Goal: Task Accomplishment & Management: Manage account settings

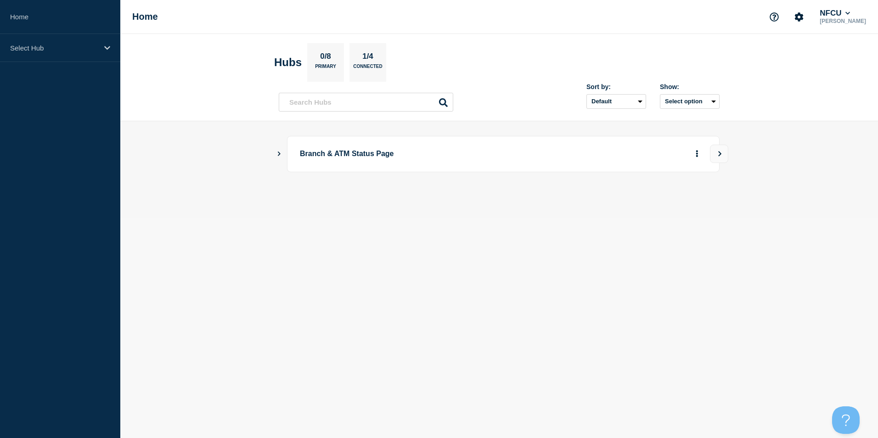
click at [277, 153] on icon "Show Connected Hubs" at bounding box center [279, 153] width 6 height 5
click at [662, 195] on button "See overview" at bounding box center [665, 200] width 49 height 18
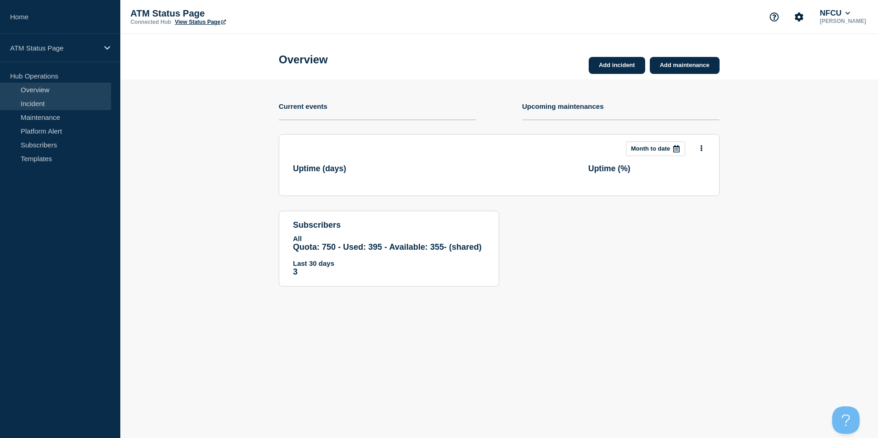
click at [52, 100] on link "Incident" at bounding box center [55, 103] width 111 height 14
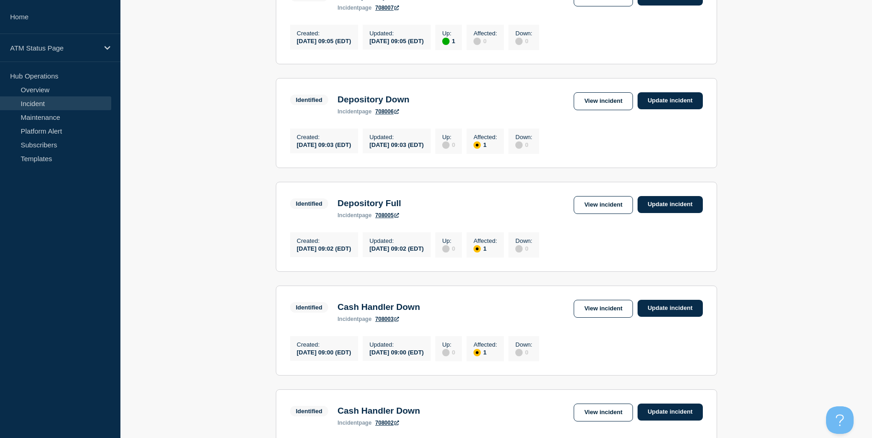
scroll to position [938, 0]
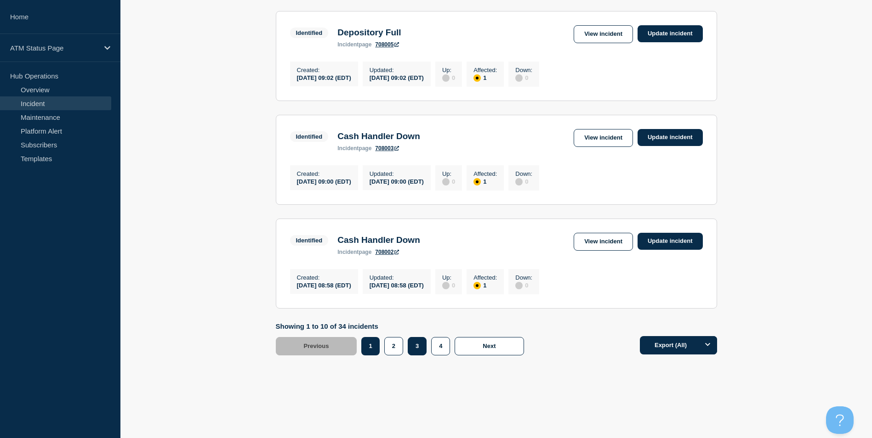
click at [416, 347] on button "3" at bounding box center [416, 346] width 19 height 18
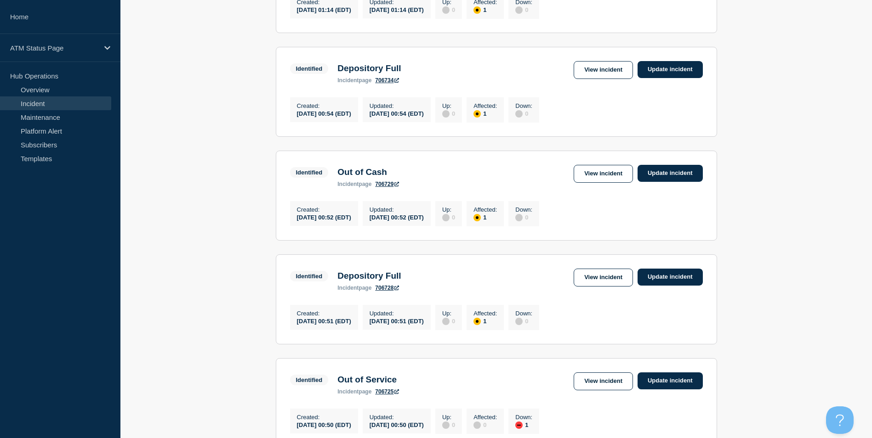
scroll to position [617, 0]
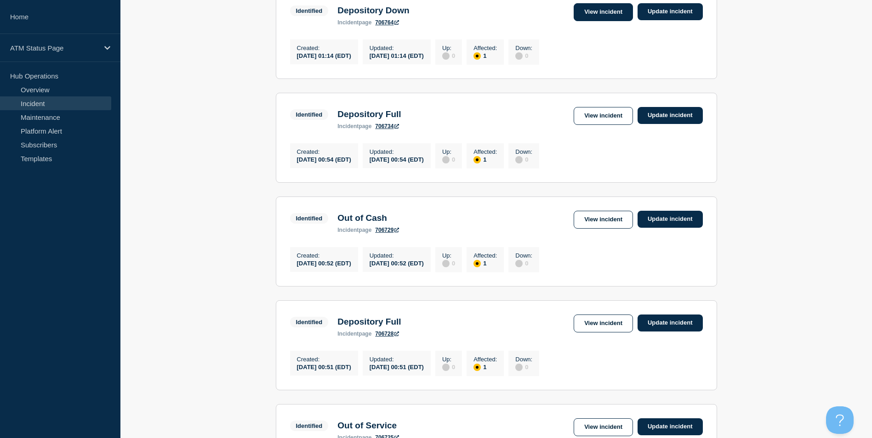
click at [598, 21] on link "View incident" at bounding box center [602, 12] width 59 height 18
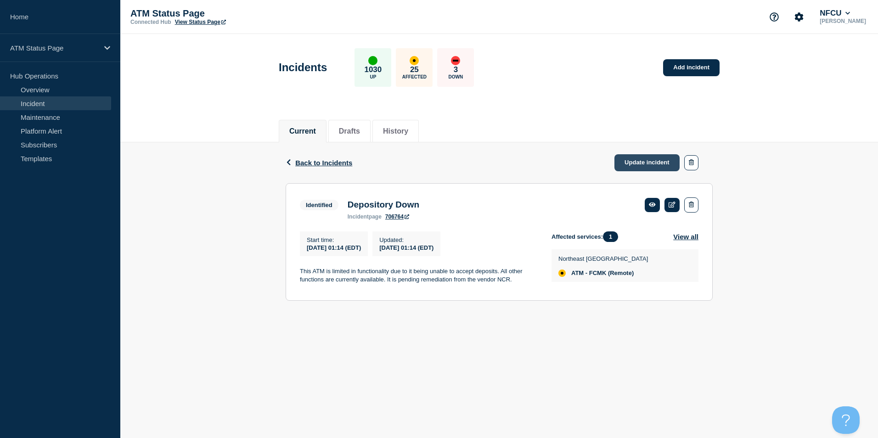
click at [624, 164] on link "Update incident" at bounding box center [647, 162] width 65 height 17
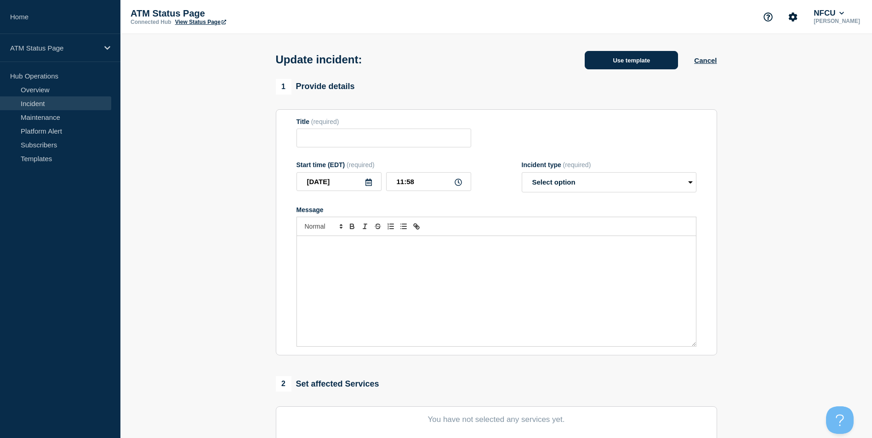
type input "Depository Down"
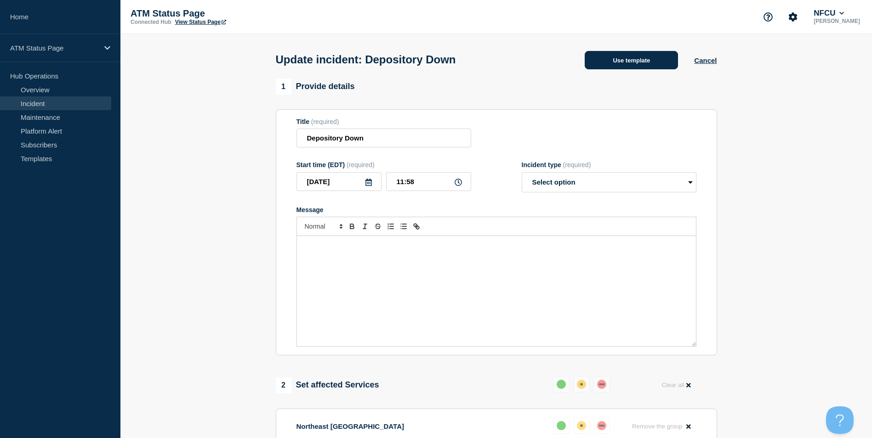
click at [642, 62] on button "Use template" at bounding box center [630, 60] width 93 height 18
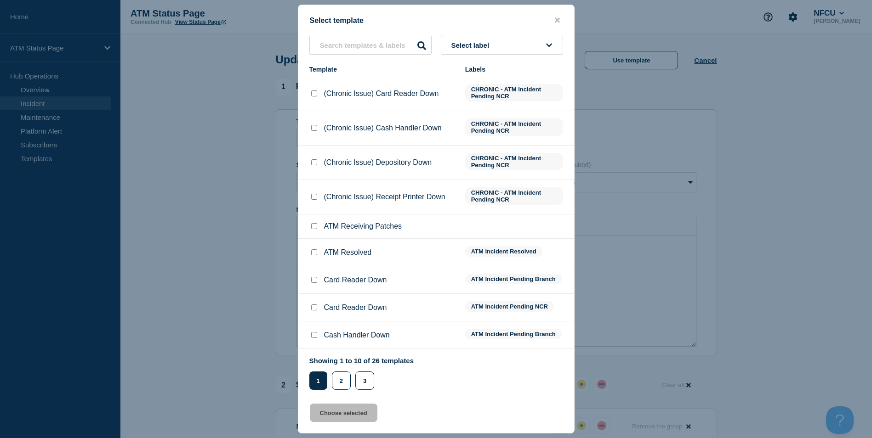
click at [313, 251] on input "ATM Resolved checkbox" at bounding box center [314, 252] width 6 height 6
checkbox input "true"
click at [338, 418] on button "Choose selected" at bounding box center [344, 413] width 68 height 18
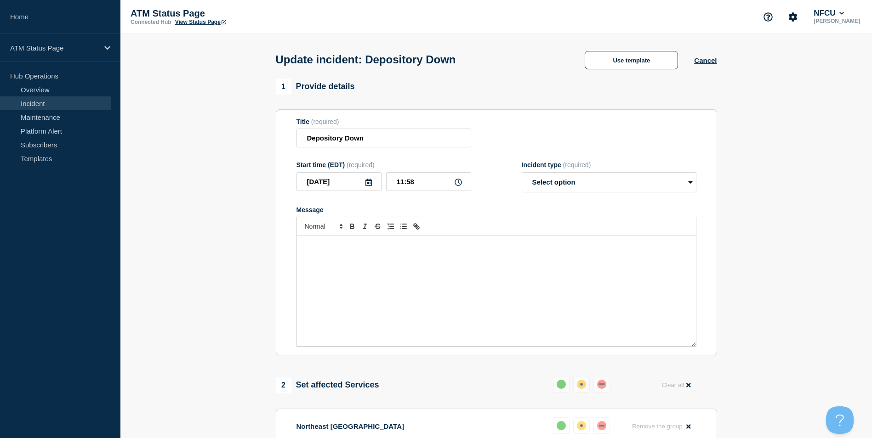
select select "resolved"
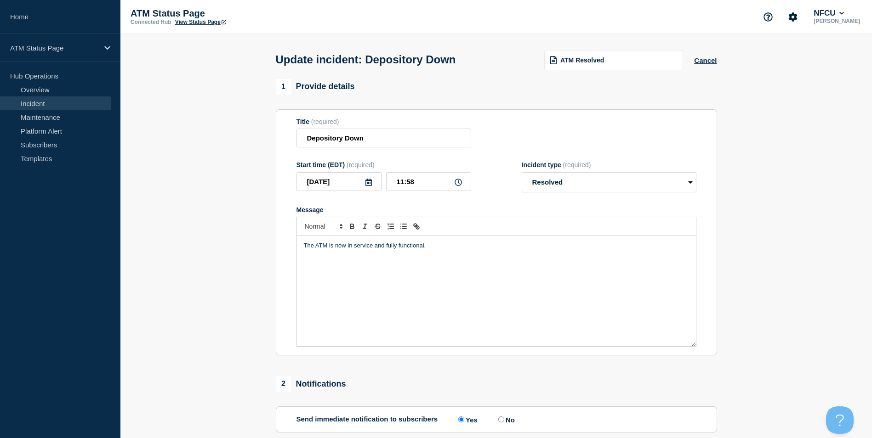
scroll to position [150, 0]
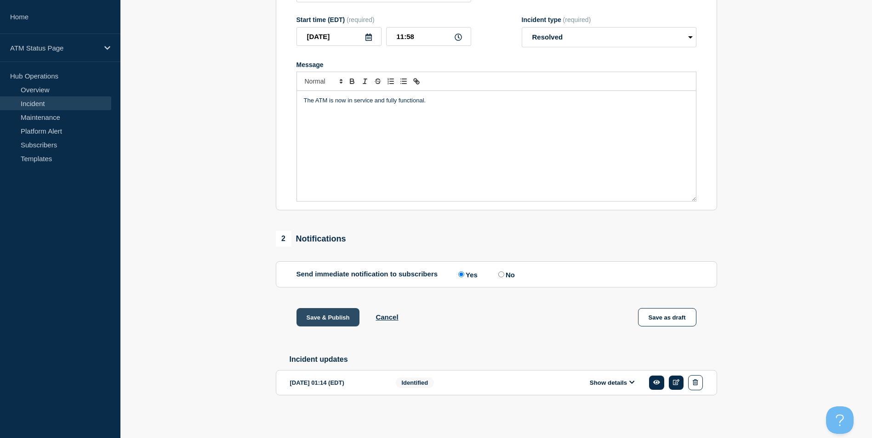
click at [325, 317] on button "Save & Publish" at bounding box center [327, 317] width 63 height 18
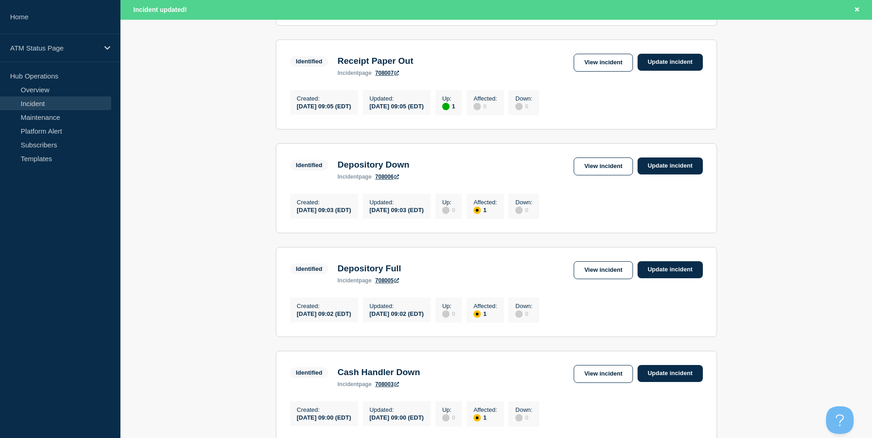
scroll to position [957, 0]
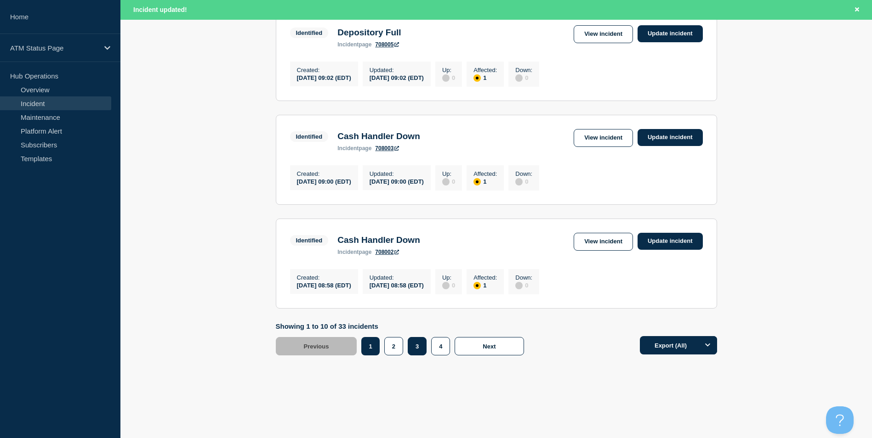
click at [413, 347] on button "3" at bounding box center [416, 346] width 19 height 18
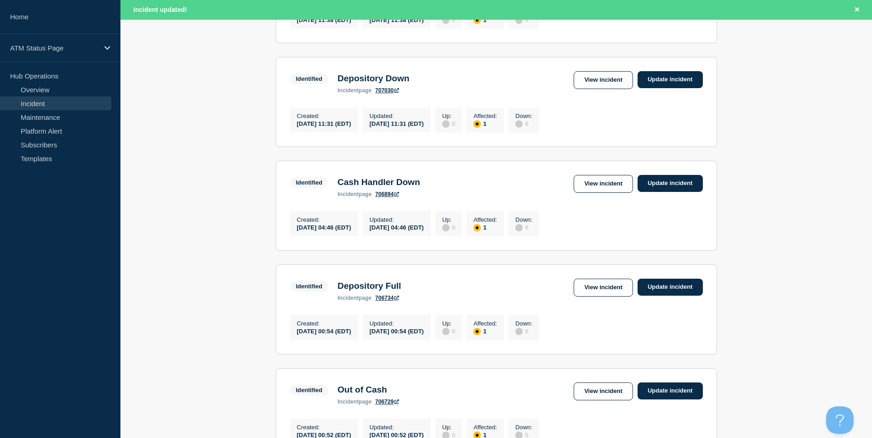
scroll to position [314, 0]
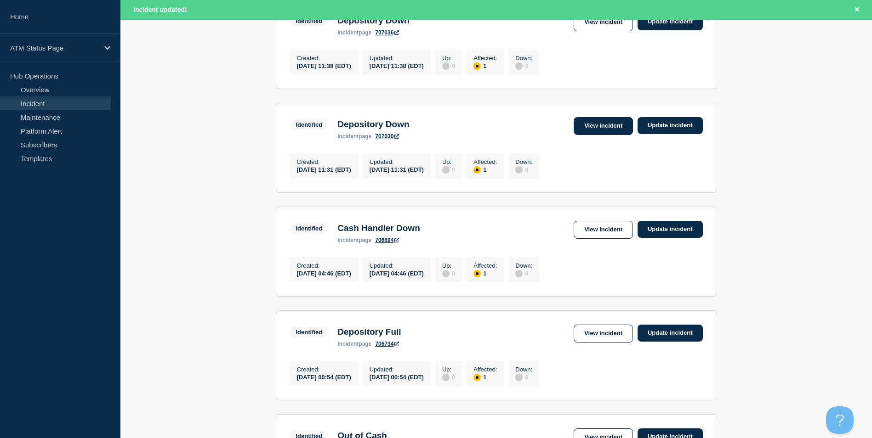
click at [600, 129] on link "View incident" at bounding box center [602, 126] width 59 height 18
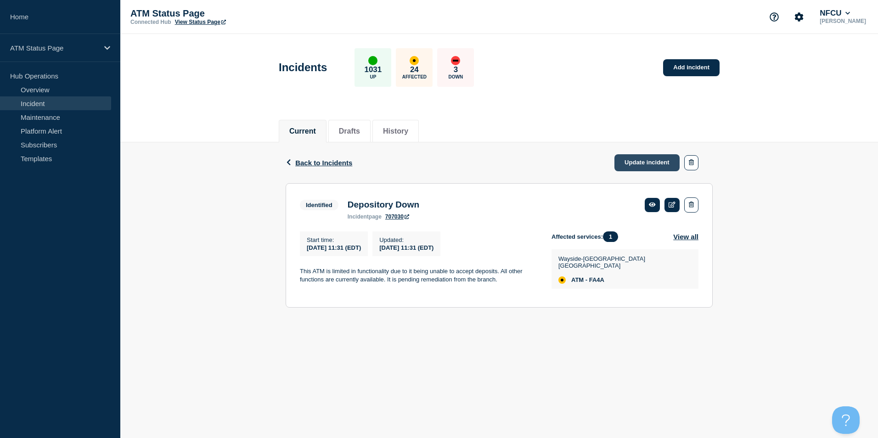
click at [639, 168] on link "Update incident" at bounding box center [647, 162] width 65 height 17
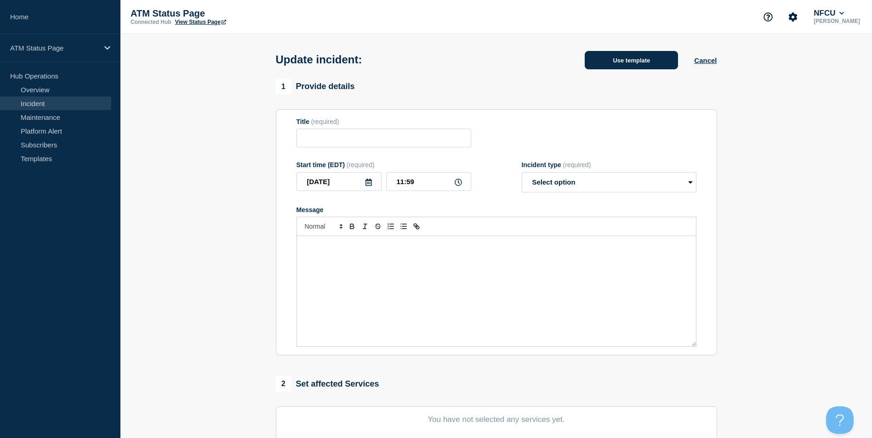
click at [628, 62] on button "Use template" at bounding box center [630, 60] width 93 height 18
type input "Depository Down"
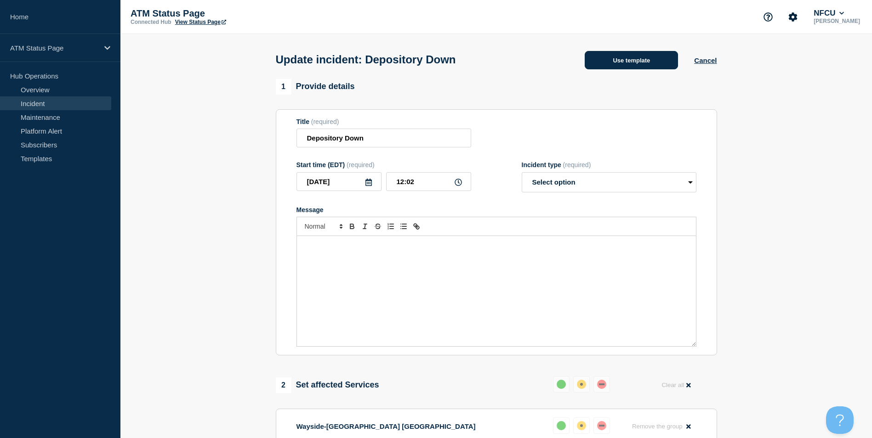
click at [617, 55] on button "Use template" at bounding box center [630, 60] width 93 height 18
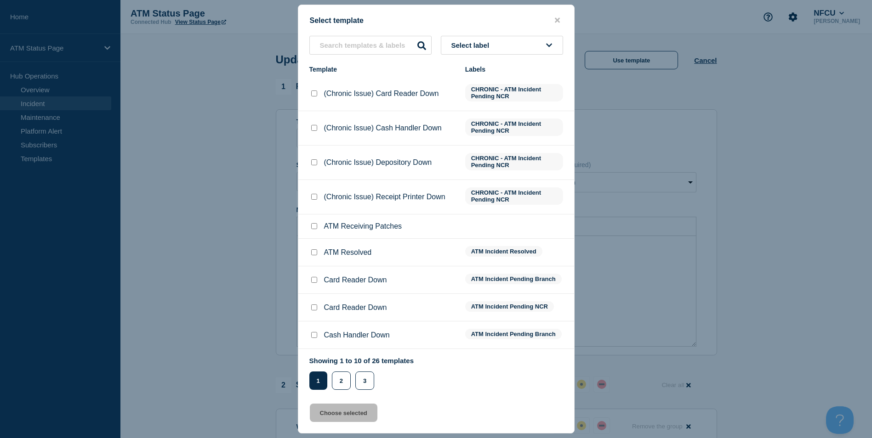
click at [315, 254] on input "ATM Resolved checkbox" at bounding box center [314, 252] width 6 height 6
checkbox input "true"
click at [341, 414] on button "Choose selected" at bounding box center [344, 413] width 68 height 18
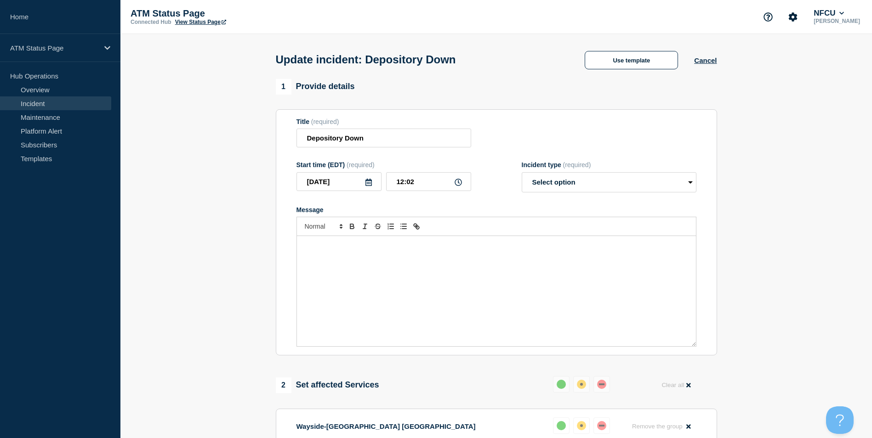
select select "resolved"
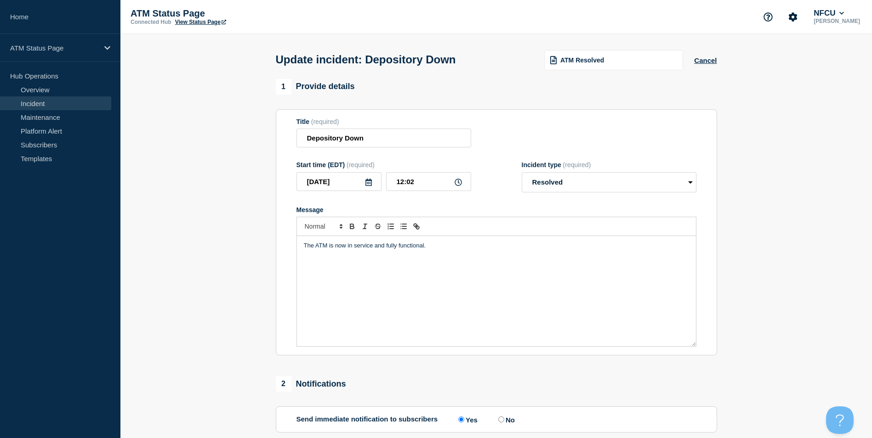
scroll to position [150, 0]
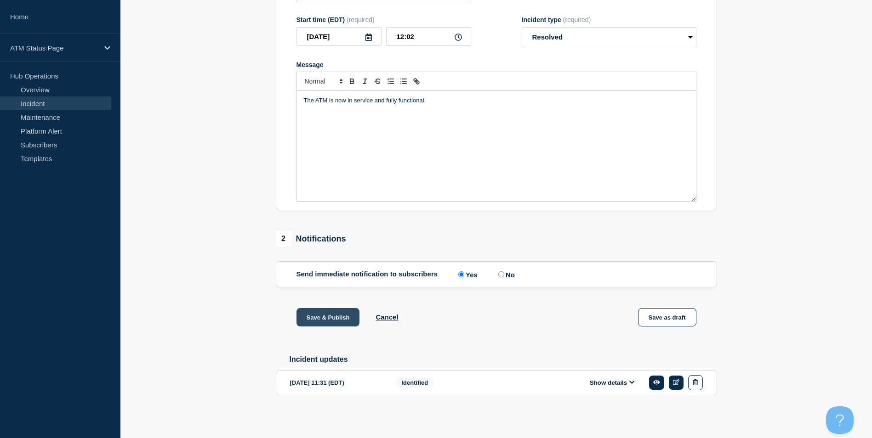
click at [325, 317] on button "Save & Publish" at bounding box center [327, 317] width 63 height 18
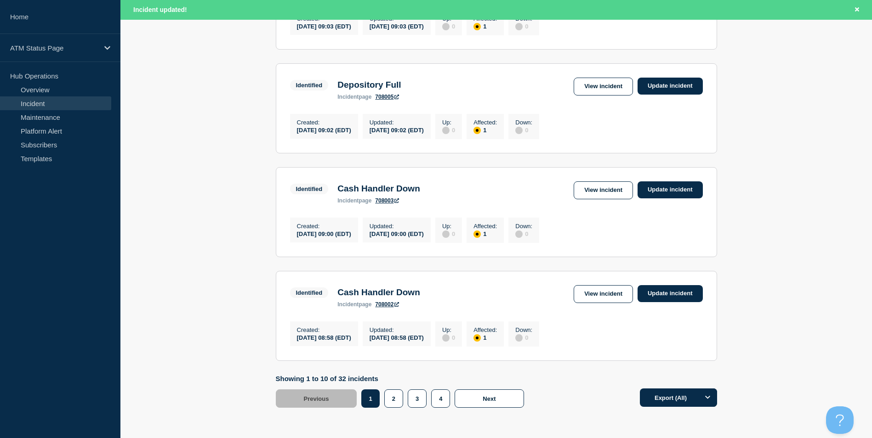
scroll to position [957, 0]
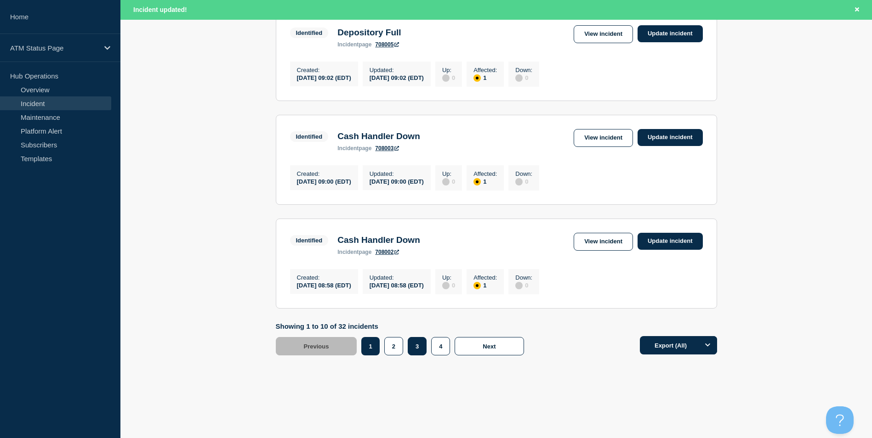
click at [420, 344] on button "3" at bounding box center [416, 346] width 19 height 18
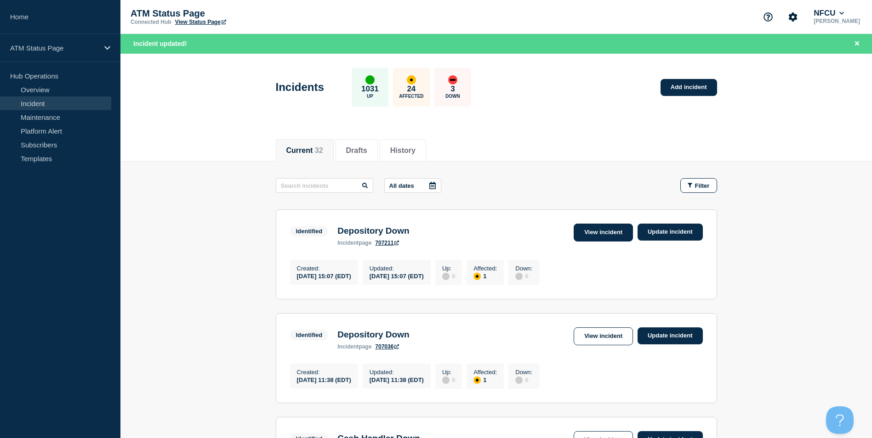
click at [603, 233] on link "View incident" at bounding box center [602, 233] width 59 height 18
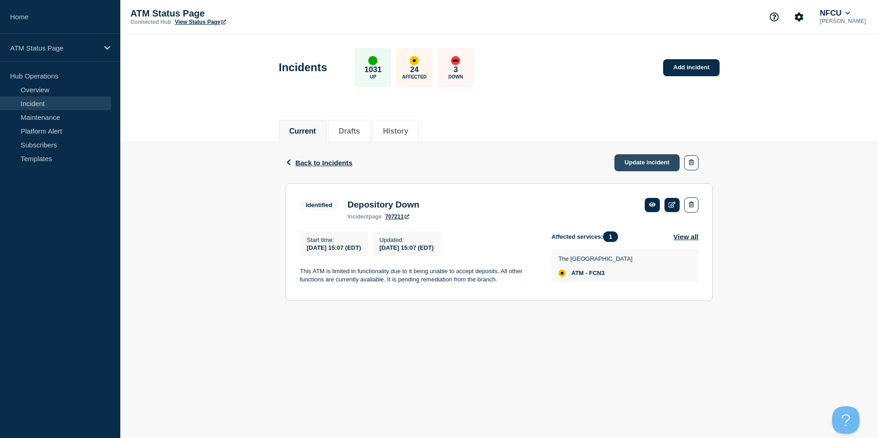
click at [640, 161] on link "Update incident" at bounding box center [647, 162] width 65 height 17
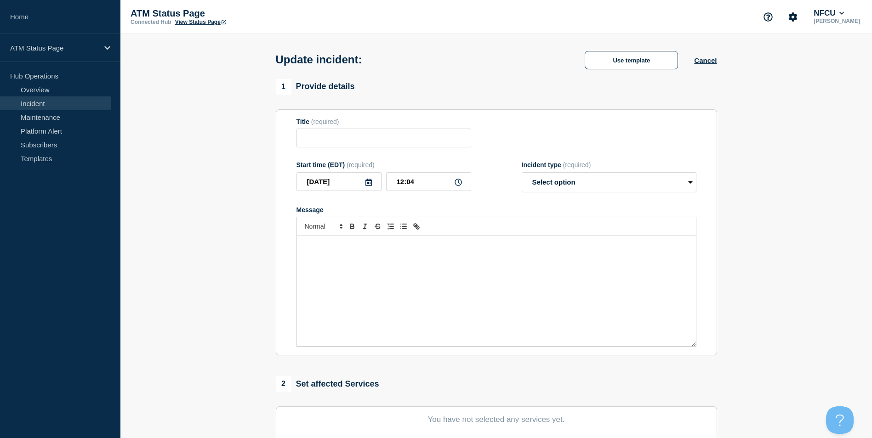
type input "Depository Down"
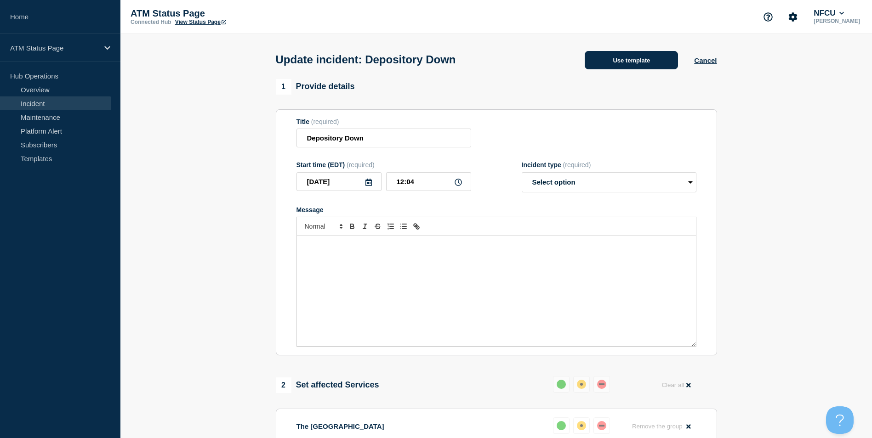
click at [648, 54] on button "Use template" at bounding box center [630, 60] width 93 height 18
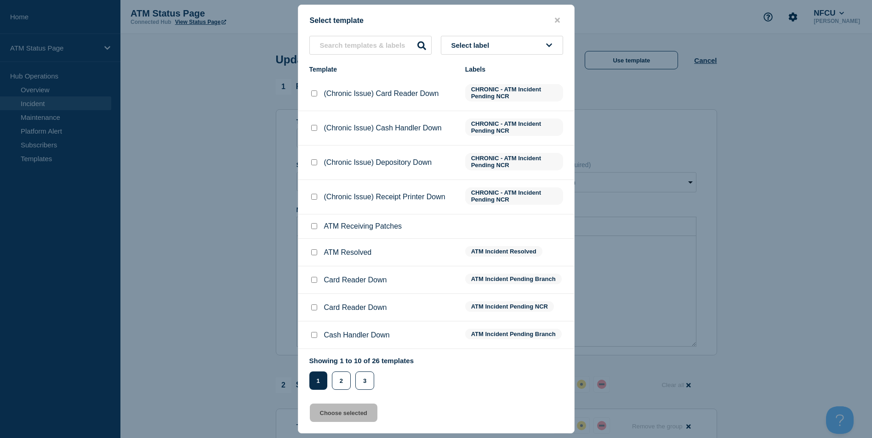
click at [311, 252] on input "ATM Resolved checkbox" at bounding box center [314, 252] width 6 height 6
checkbox input "true"
click at [340, 411] on button "Choose selected" at bounding box center [344, 413] width 68 height 18
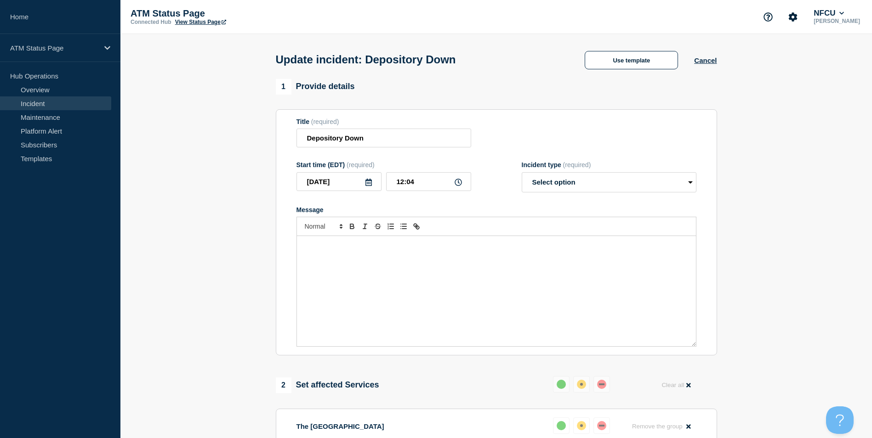
select select "resolved"
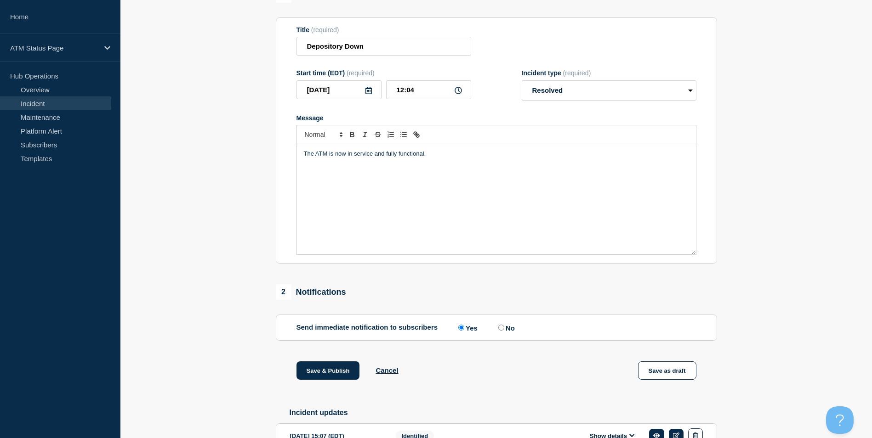
scroll to position [150, 0]
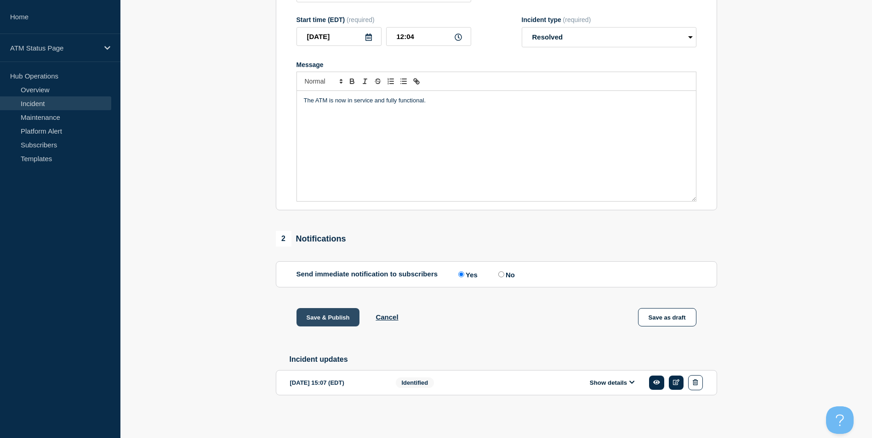
click at [317, 317] on button "Save & Publish" at bounding box center [327, 317] width 63 height 18
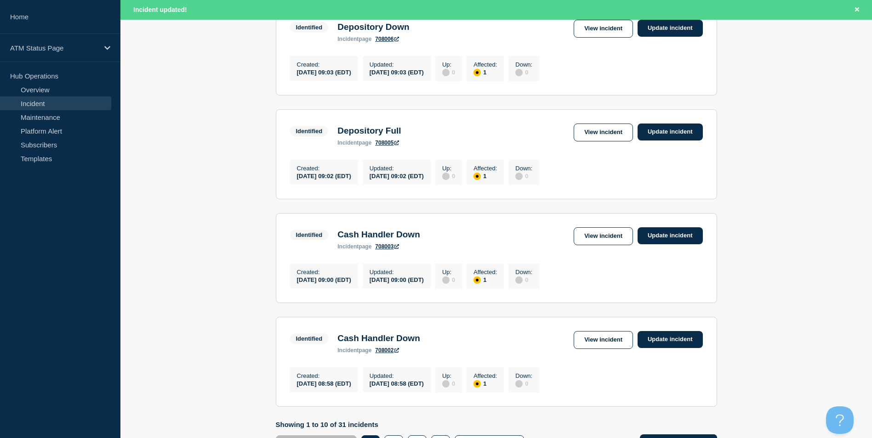
scroll to position [957, 0]
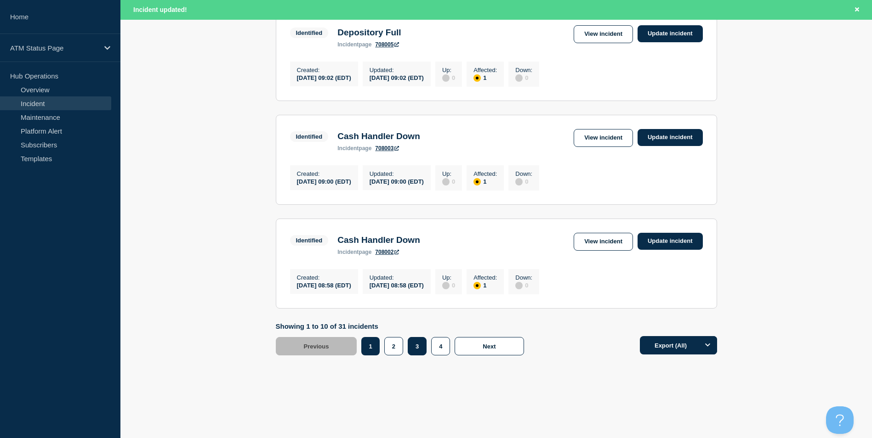
click at [421, 349] on button "3" at bounding box center [416, 346] width 19 height 18
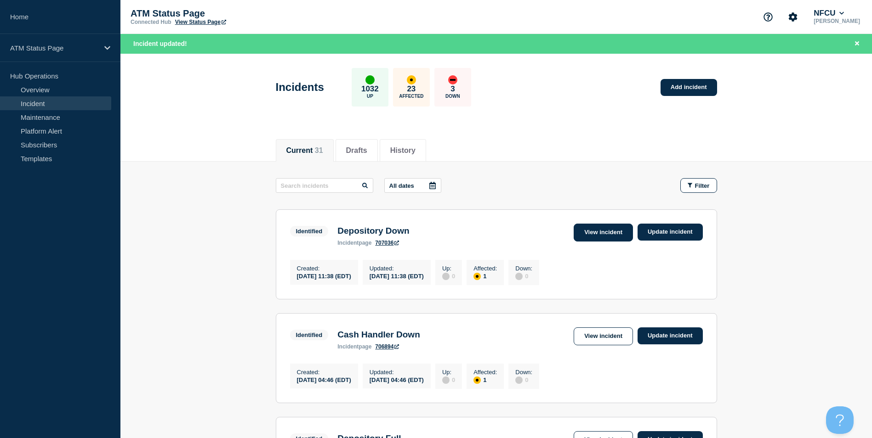
click at [598, 235] on link "View incident" at bounding box center [602, 233] width 59 height 18
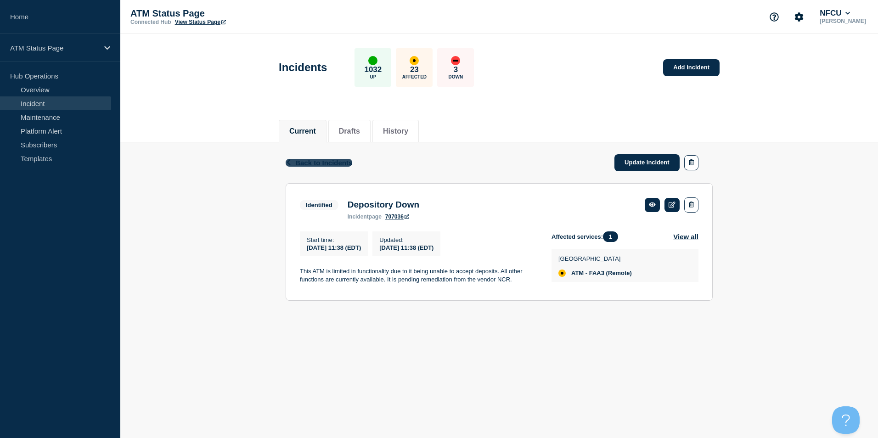
click at [320, 162] on span "Back to Incidents" at bounding box center [323, 163] width 57 height 8
